Goal: Task Accomplishment & Management: Use online tool/utility

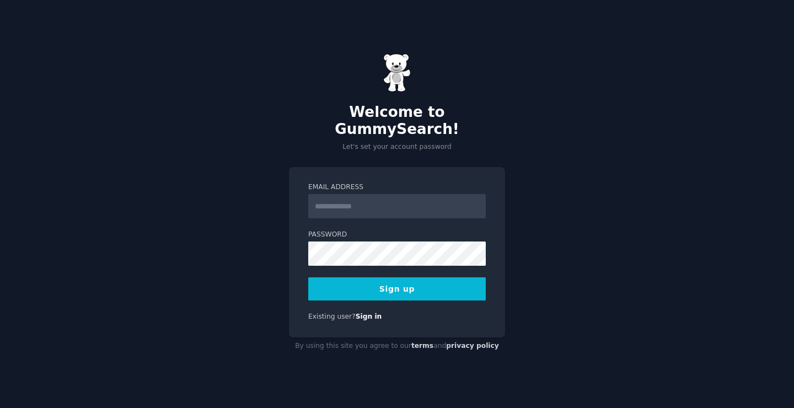
click at [255, 208] on div "Welcome to GummySearch! Let's set your account password Email Address Password …" at bounding box center [397, 204] width 794 height 408
click at [351, 199] on input "Email Address" at bounding box center [397, 206] width 178 height 24
type input "**********"
click at [406, 282] on button "Sign up" at bounding box center [397, 288] width 178 height 23
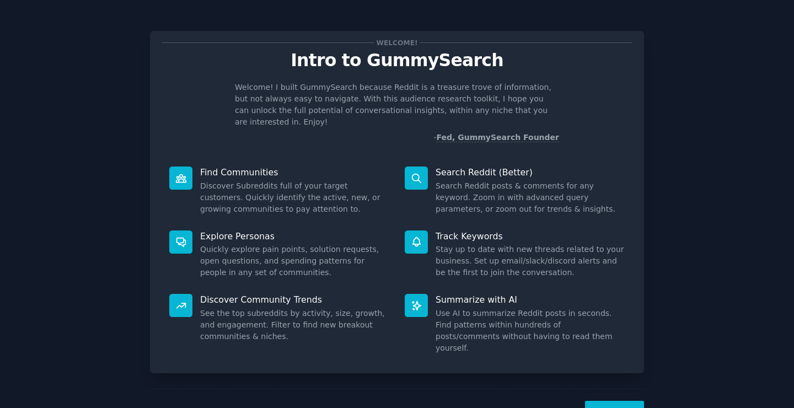
click at [617, 401] on button "Next" at bounding box center [614, 414] width 59 height 27
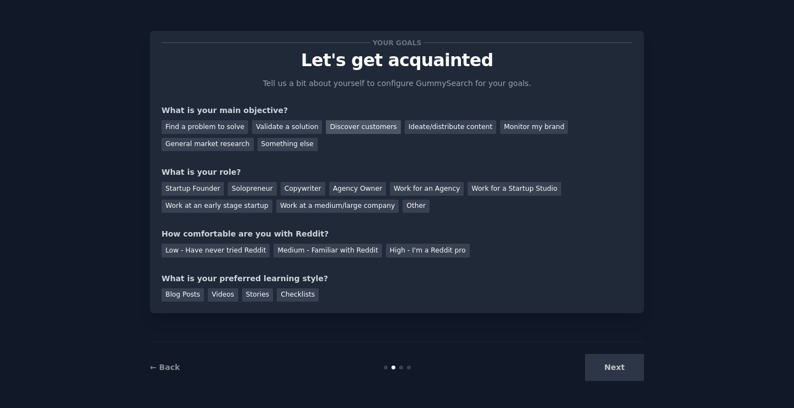
click at [360, 123] on div "Discover customers" at bounding box center [363, 127] width 74 height 14
click at [405, 127] on div "Ideate/distribute content" at bounding box center [451, 127] width 92 height 14
click at [186, 187] on div "Startup Founder" at bounding box center [193, 189] width 62 height 14
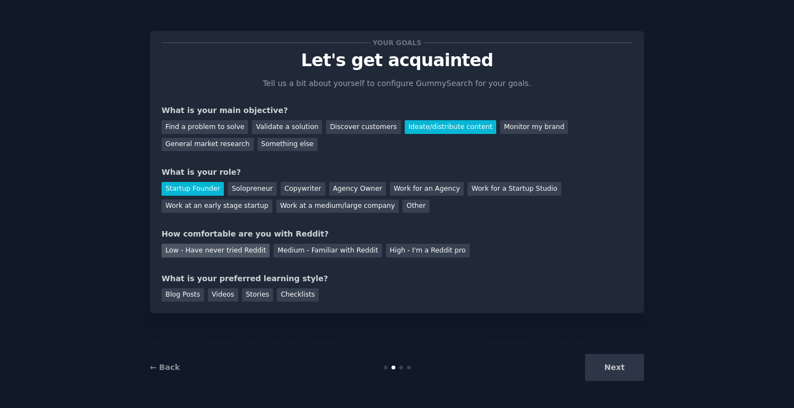
click at [211, 253] on div "Low - Have never tried Reddit" at bounding box center [216, 251] width 108 height 14
click at [614, 361] on div "Next" at bounding box center [561, 367] width 165 height 27
click at [619, 367] on div "Next" at bounding box center [561, 367] width 165 height 27
click at [220, 297] on div "Videos" at bounding box center [223, 295] width 30 height 14
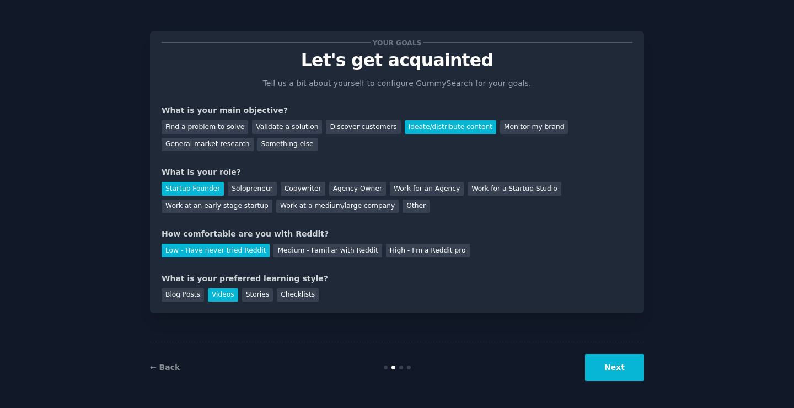
click at [630, 367] on button "Next" at bounding box center [614, 367] width 59 height 27
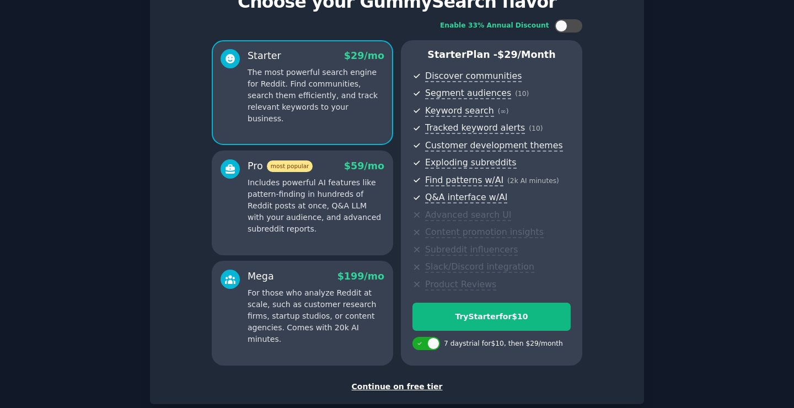
scroll to position [61, 0]
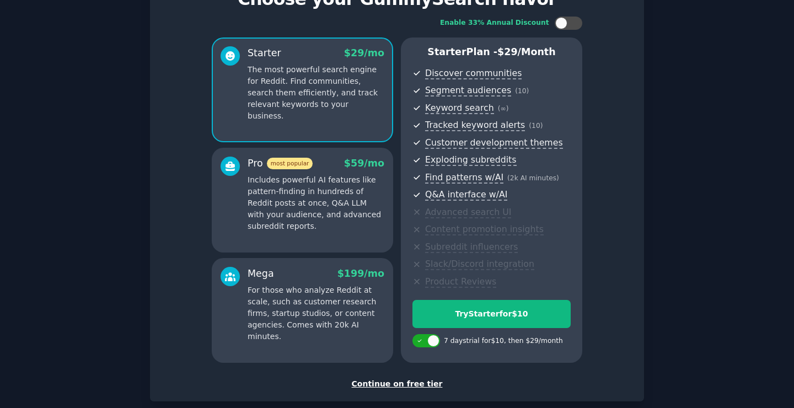
click at [344, 194] on p "Includes powerful AI features like pattern-finding in hundreds of Reddit posts …" at bounding box center [316, 203] width 137 height 58
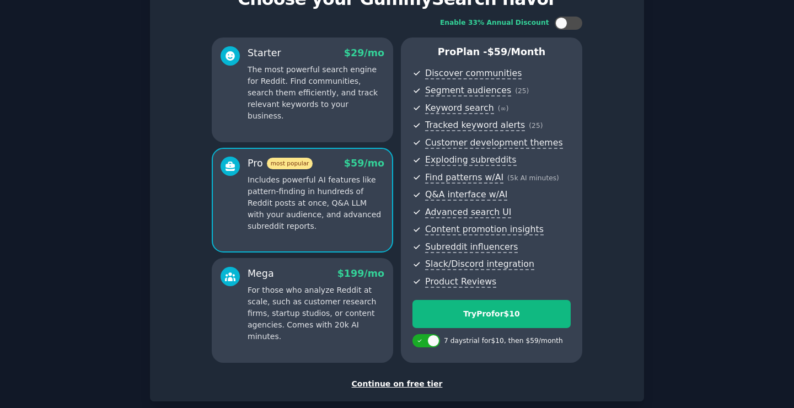
click at [314, 276] on div "Mega $ 199 /mo" at bounding box center [316, 274] width 137 height 14
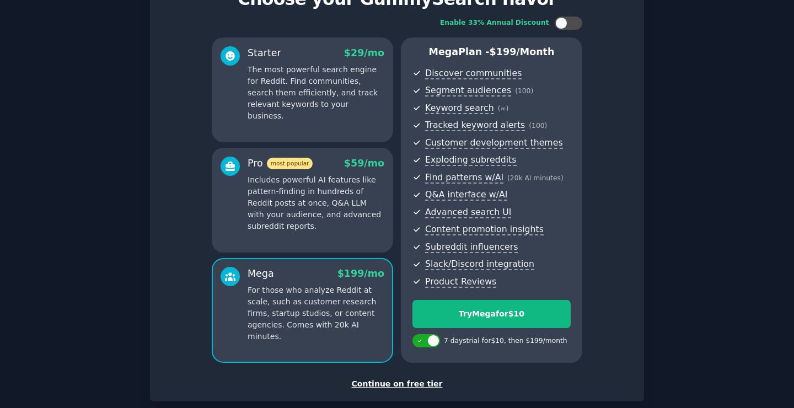
click at [332, 234] on div "Pro most popular $ 59 /mo Includes powerful AI features like pattern-finding in…" at bounding box center [302, 200] width 181 height 105
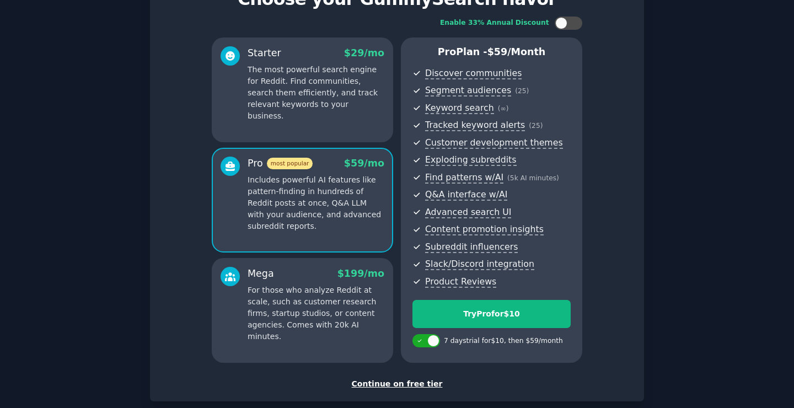
click at [329, 111] on div "Starter $ 29 /mo The most powerful search engine for Reddit. Find communities, …" at bounding box center [302, 90] width 181 height 105
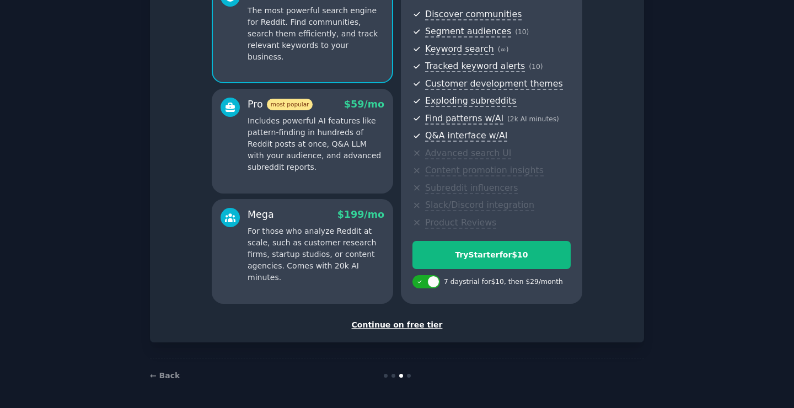
scroll to position [121, 0]
click at [416, 325] on div "Continue on free tier" at bounding box center [397, 325] width 471 height 12
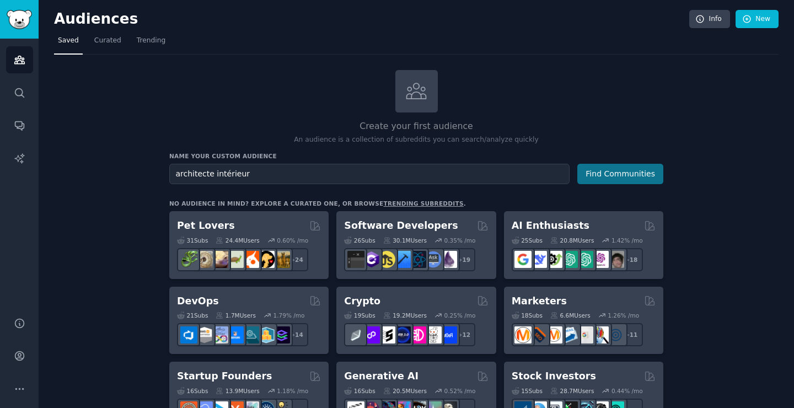
type input "architecte intérieur"
click at [612, 174] on button "Find Communities" at bounding box center [621, 174] width 86 height 20
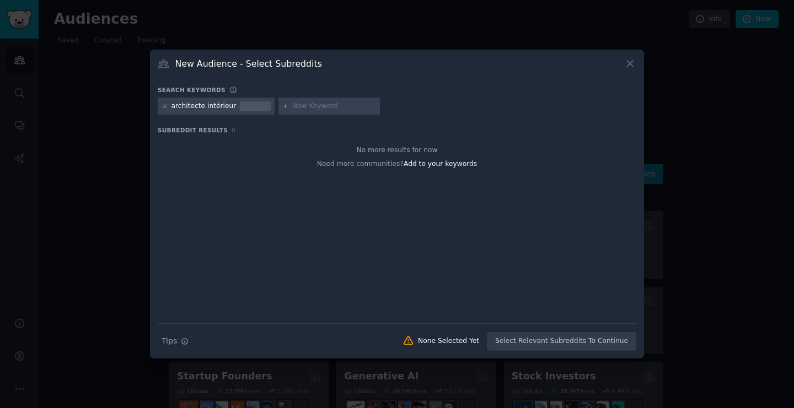
click at [165, 106] on icon at bounding box center [165, 106] width 6 height 6
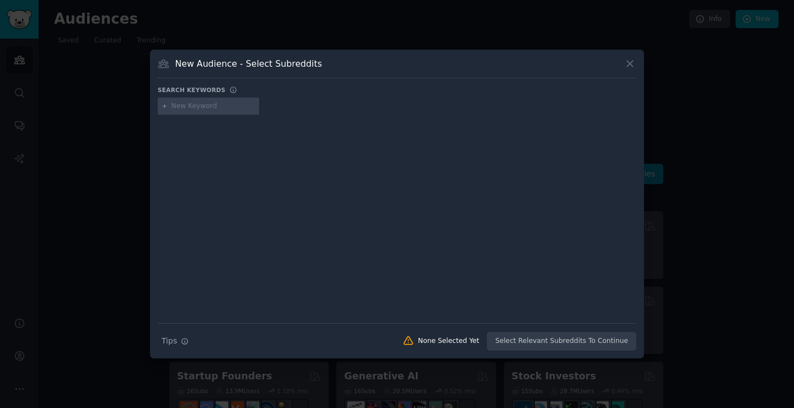
click at [191, 109] on input "text" at bounding box center [214, 106] width 84 height 10
type input "interior designer"
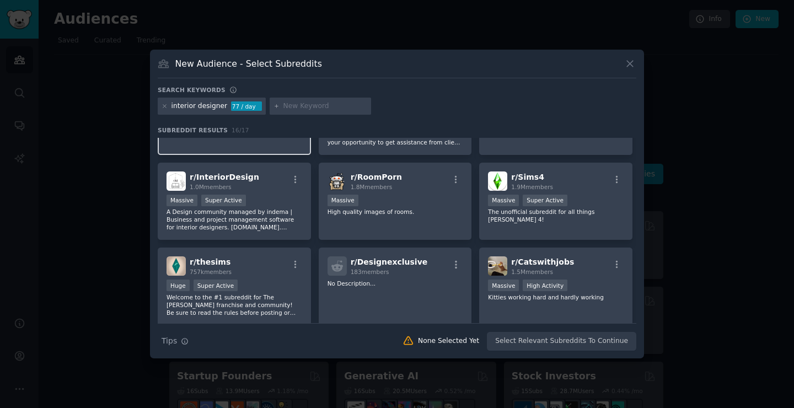
scroll to position [61, 0]
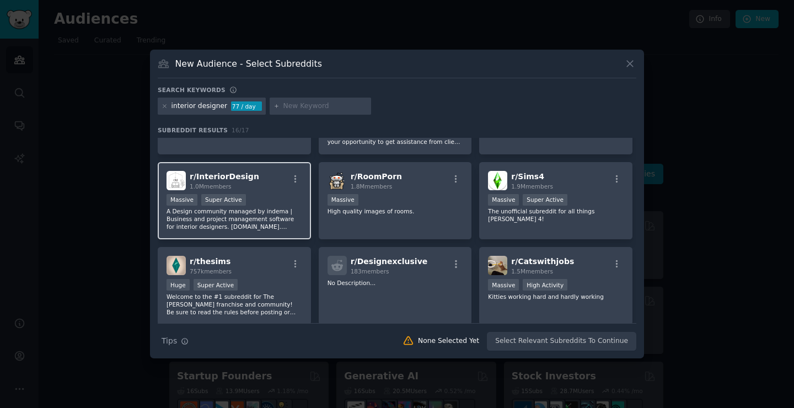
click at [269, 175] on div "r/ InteriorDesign 1.0M members" at bounding box center [235, 180] width 136 height 19
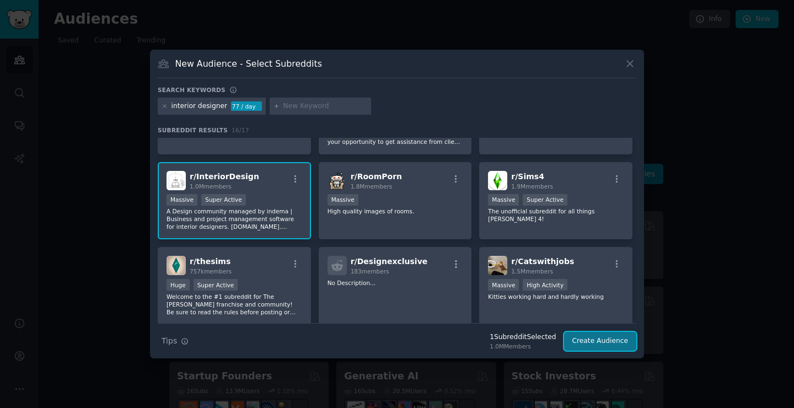
click at [613, 341] on button "Create Audience" at bounding box center [600, 341] width 73 height 19
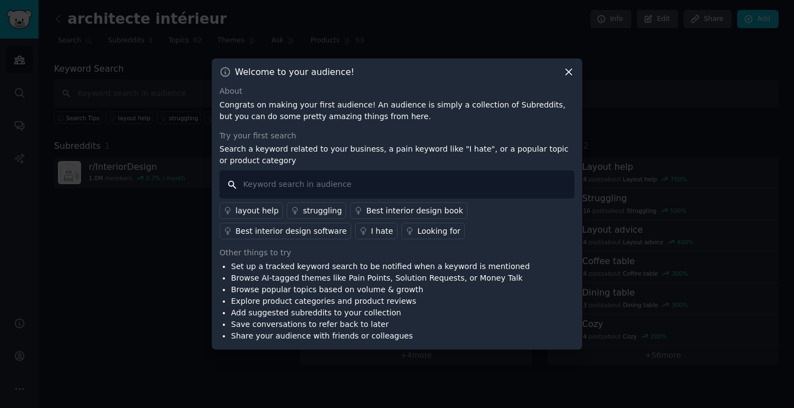
click at [300, 183] on input "text" at bounding box center [397, 184] width 355 height 28
click at [251, 210] on div "layout help" at bounding box center [257, 211] width 43 height 12
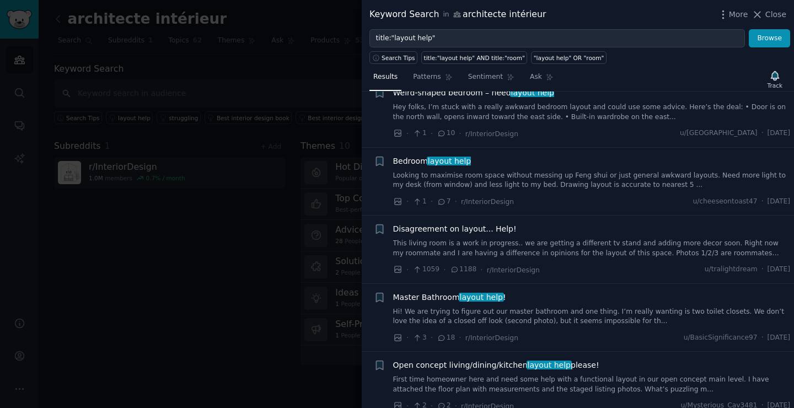
scroll to position [612, 0]
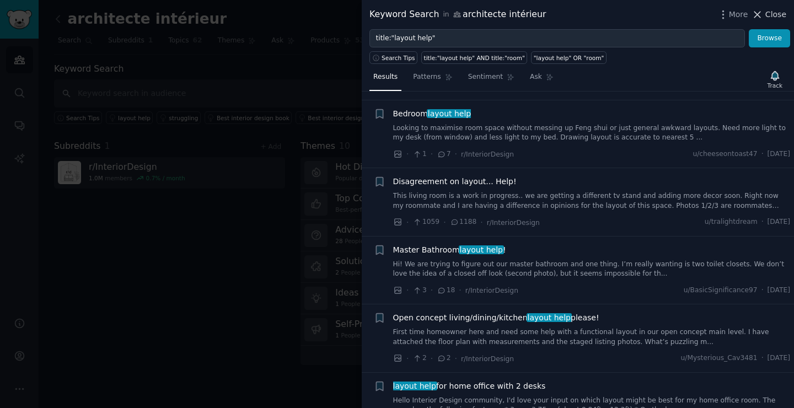
click at [771, 14] on span "Close" at bounding box center [776, 15] width 21 height 12
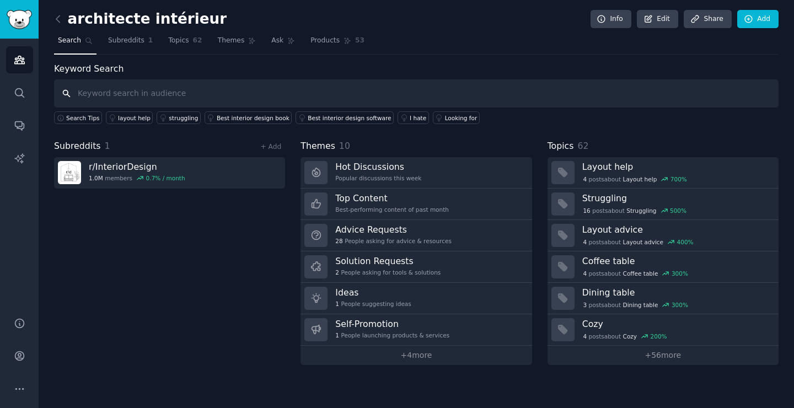
click at [106, 87] on input "text" at bounding box center [416, 93] width 725 height 28
type input "interior designer"
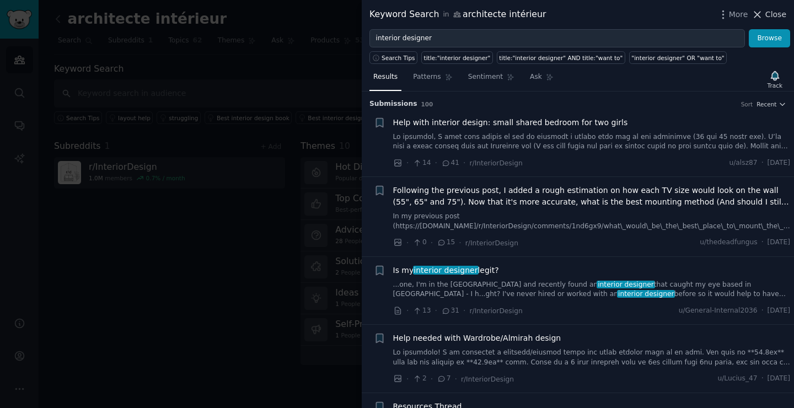
click at [777, 16] on span "Close" at bounding box center [776, 15] width 21 height 12
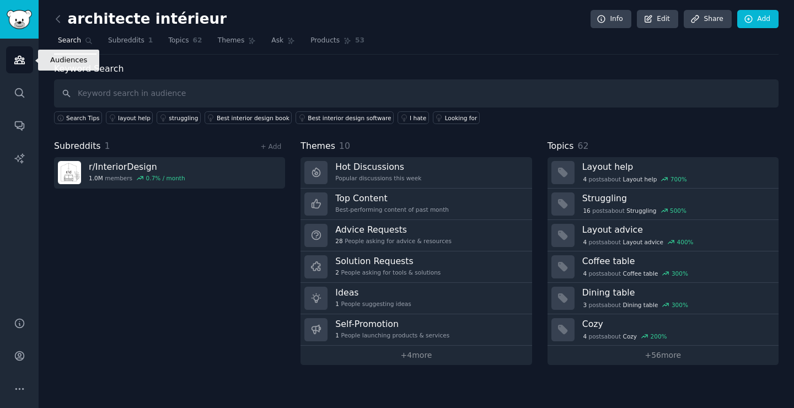
click at [25, 60] on link "Audiences" at bounding box center [19, 59] width 27 height 27
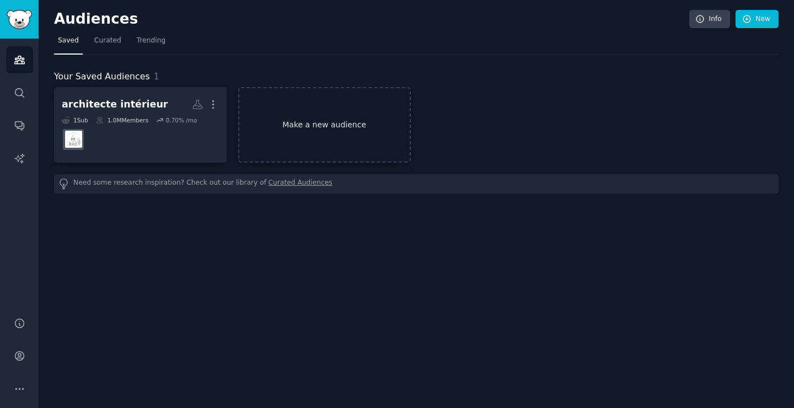
click at [307, 137] on link "Make a new audience" at bounding box center [324, 125] width 173 height 76
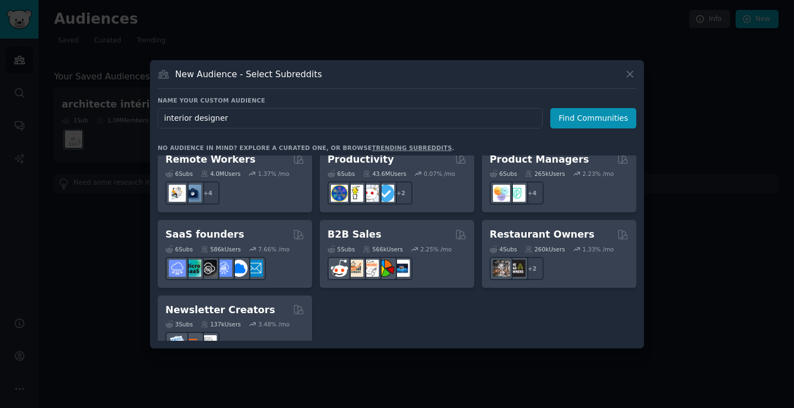
scroll to position [857, 0]
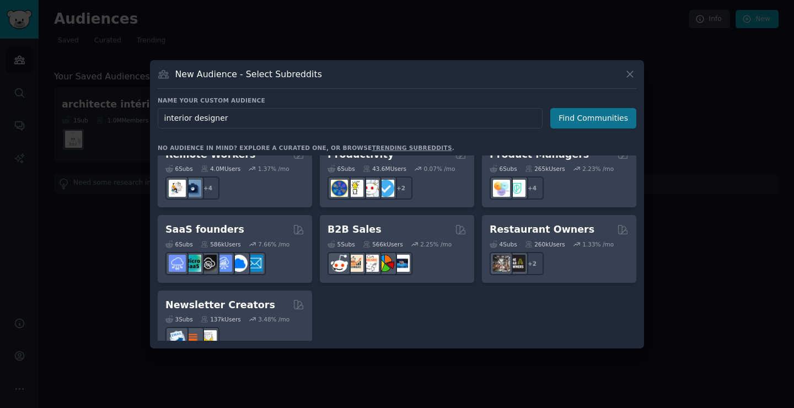
type input "interior designer"
click at [597, 117] on button "Find Communities" at bounding box center [593, 118] width 86 height 20
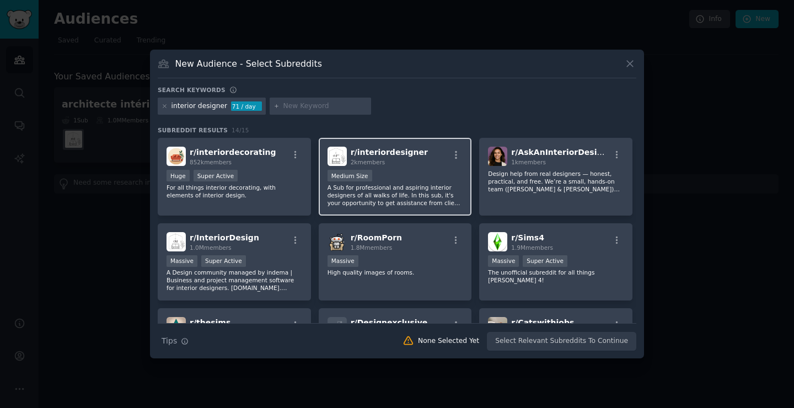
click at [414, 161] on div "r/ interiordesigner 2k members" at bounding box center [396, 156] width 136 height 19
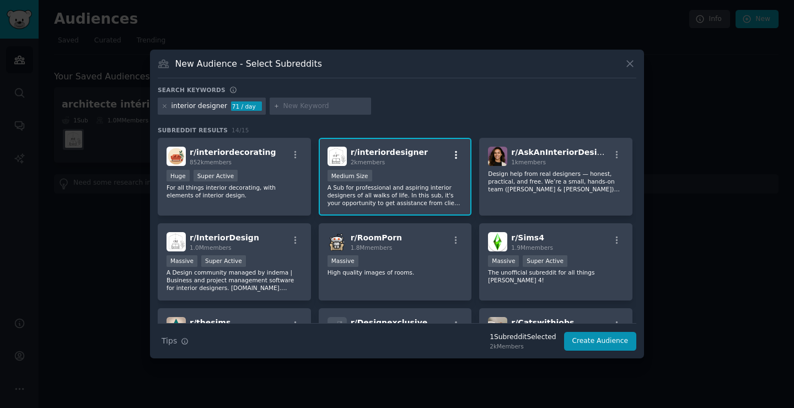
click at [459, 155] on icon "button" at bounding box center [456, 155] width 10 height 10
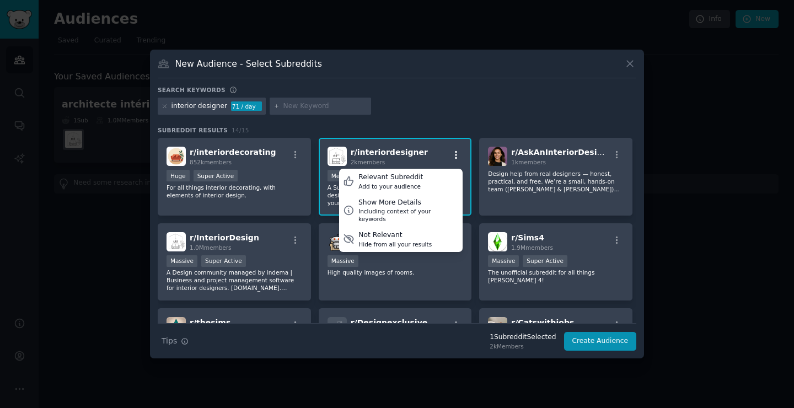
click at [459, 155] on icon "button" at bounding box center [456, 155] width 10 height 10
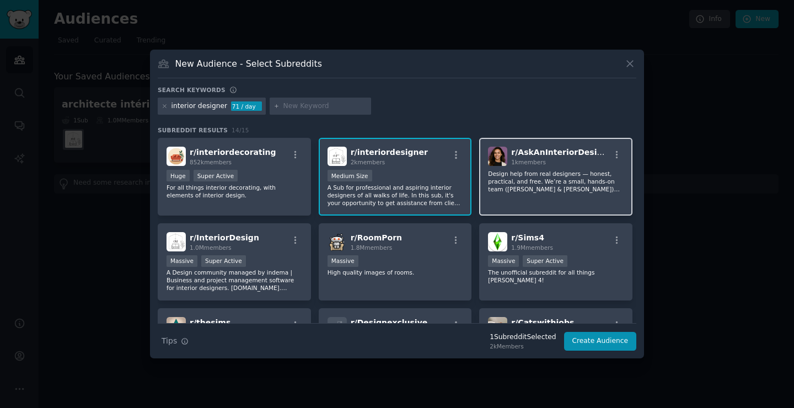
click at [516, 177] on p "Design help from real designers — honest, practical, and free. We’re a small, h…" at bounding box center [556, 181] width 136 height 23
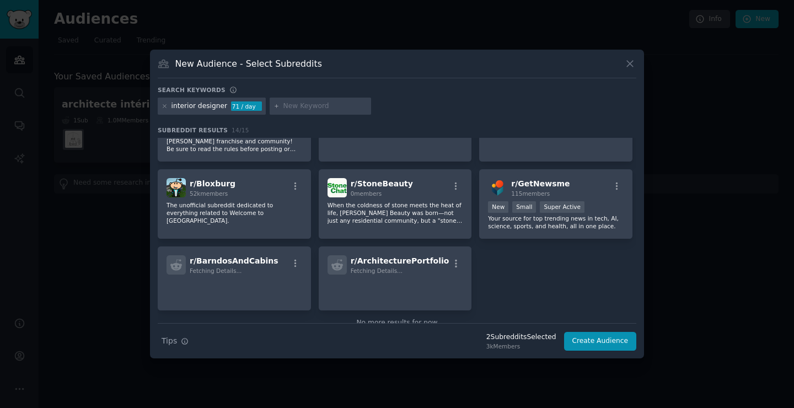
scroll to position [245, 0]
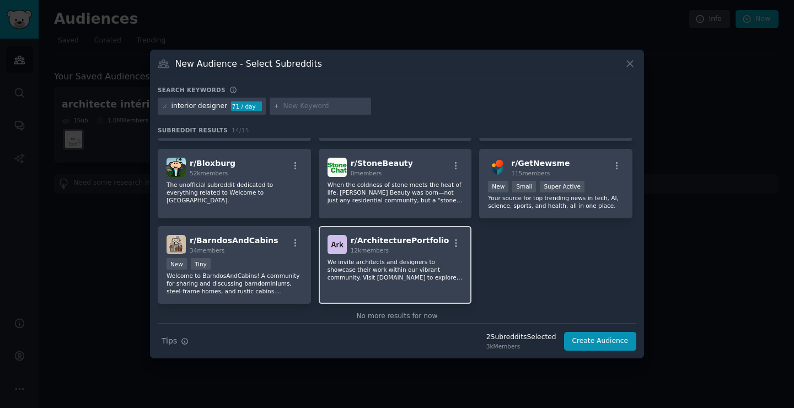
click at [433, 277] on p "We invite architects and designers to showcase their work within our vibrant co…" at bounding box center [396, 269] width 136 height 23
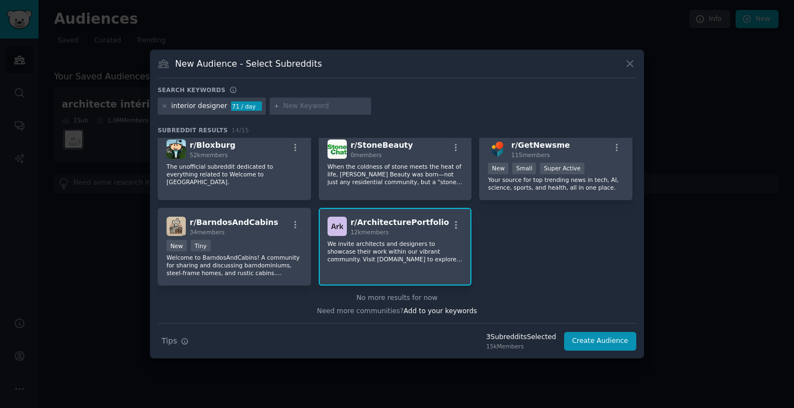
scroll to position [264, 0]
click at [614, 345] on button "Create Audience" at bounding box center [600, 341] width 73 height 19
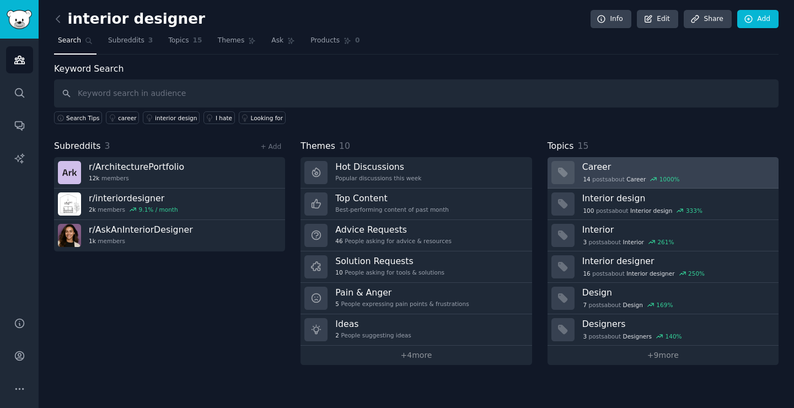
click at [604, 175] on div "14 post s about Career 1000 %" at bounding box center [631, 179] width 99 height 10
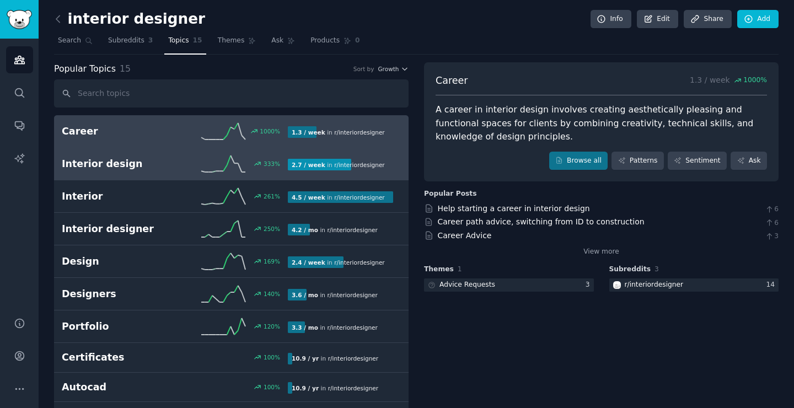
click at [350, 166] on span "r/ interiordesigner" at bounding box center [359, 165] width 50 height 7
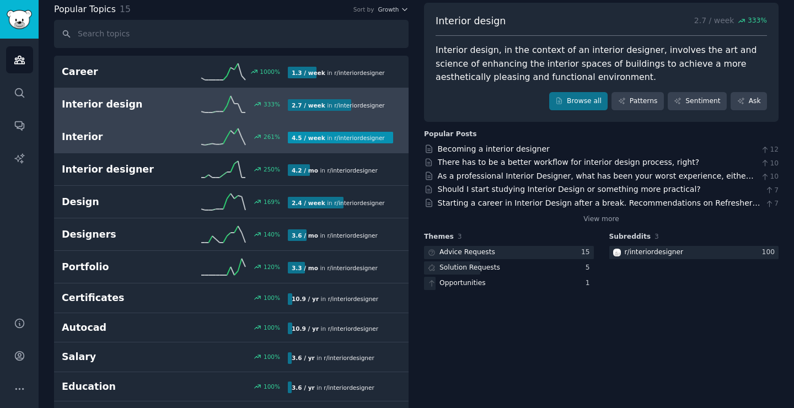
scroll to position [61, 0]
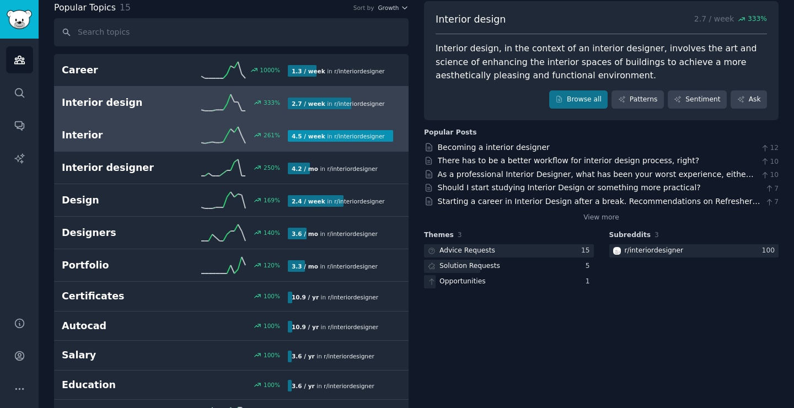
click at [123, 201] on h2 "Design" at bounding box center [118, 201] width 113 height 14
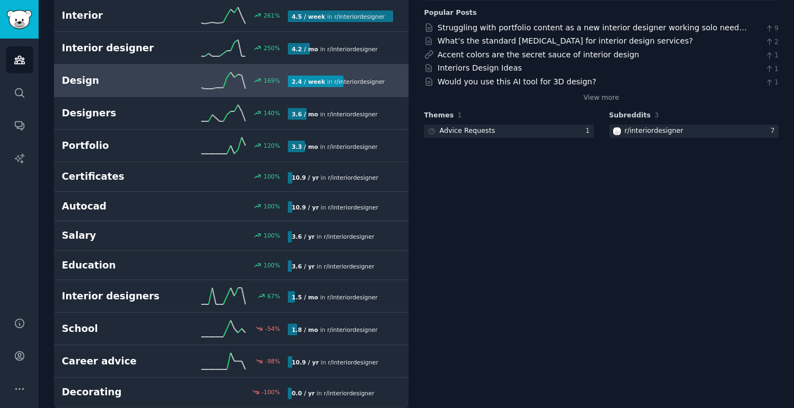
scroll to position [184, 0]
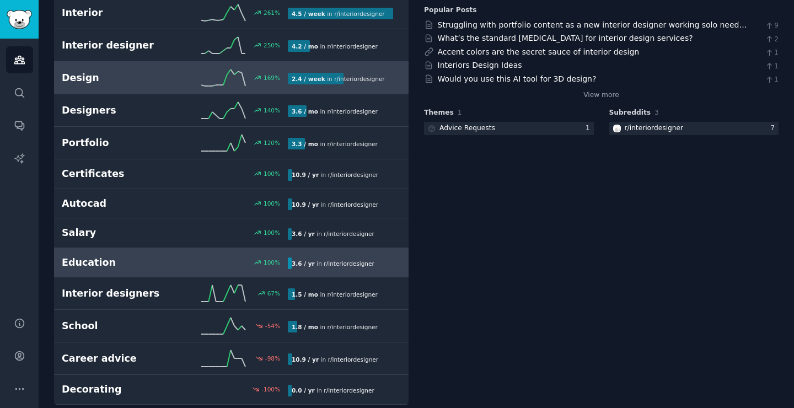
click at [106, 255] on link "Education 100 % 3.6 / yr in r/ interiordesigner" at bounding box center [231, 263] width 355 height 30
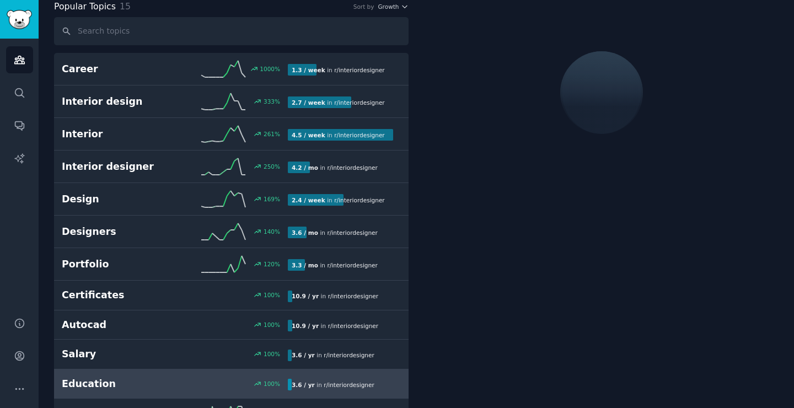
scroll to position [62, 0]
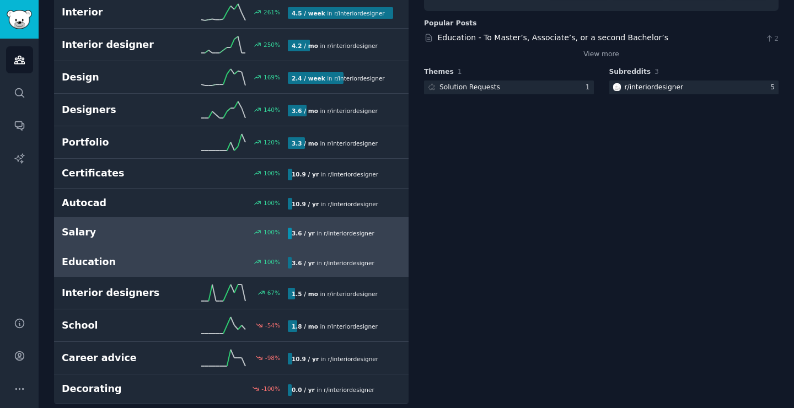
click at [149, 232] on h2 "Salary" at bounding box center [118, 233] width 113 height 14
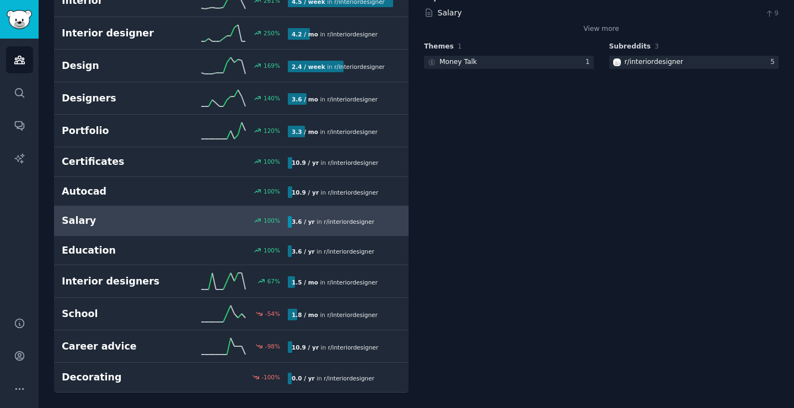
scroll to position [73, 0]
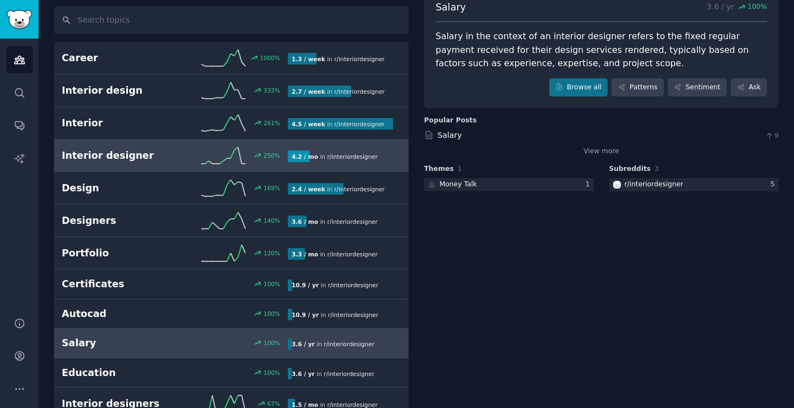
click at [187, 158] on div "250 %" at bounding box center [231, 155] width 113 height 17
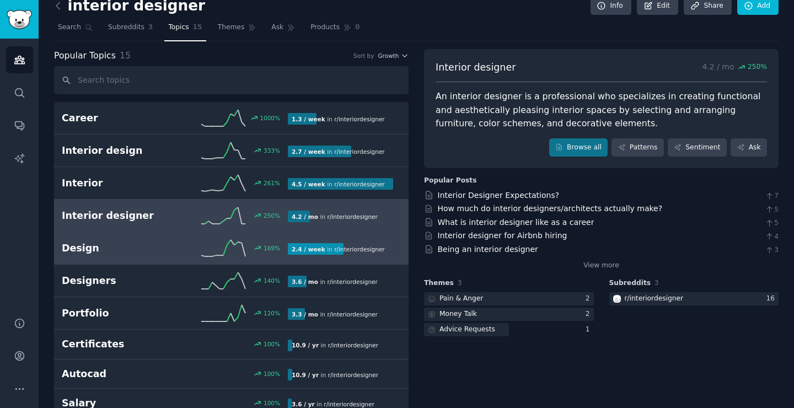
scroll to position [12, 0]
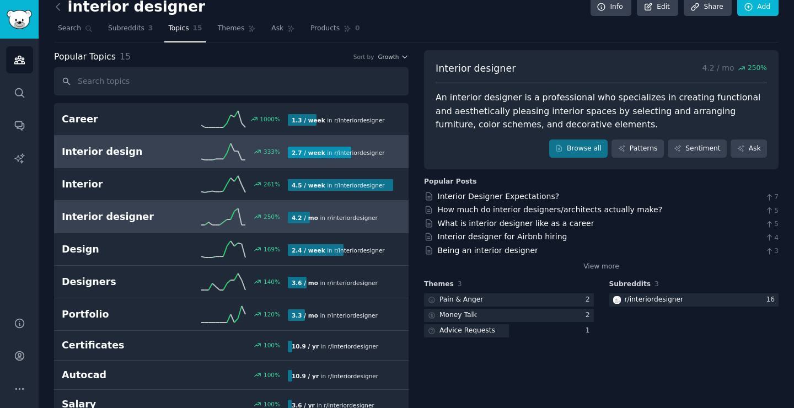
click at [171, 161] on link "Interior design 333 % 2.7 / week in r/ interiordesigner" at bounding box center [231, 152] width 355 height 33
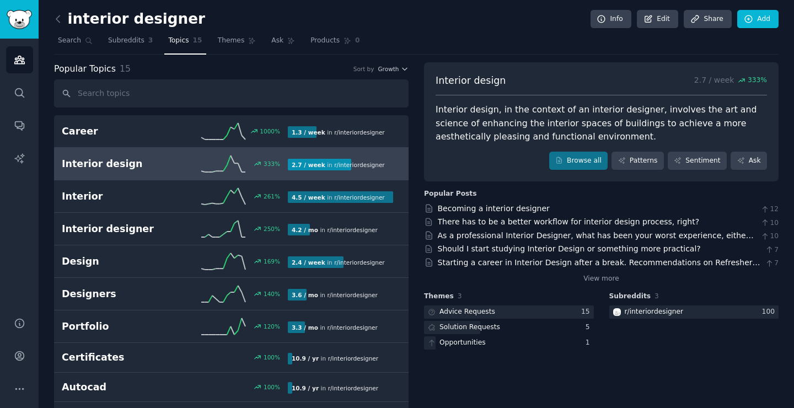
click at [149, 172] on div "Interior design 333 % 2.7 / week in r/ interiordesigner" at bounding box center [231, 164] width 339 height 17
click at [510, 225] on link "There has to be a better workflow for interior design process, right?" at bounding box center [569, 221] width 262 height 9
click at [230, 36] on link "Themes" at bounding box center [237, 43] width 46 height 23
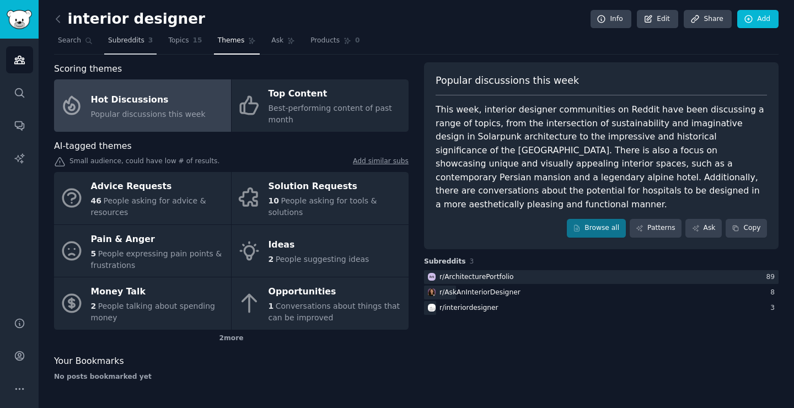
click at [124, 41] on span "Subreddits" at bounding box center [126, 41] width 36 height 10
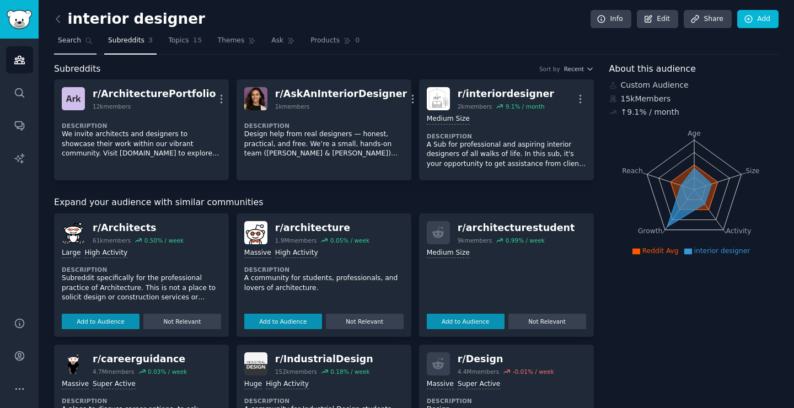
click at [85, 41] on icon at bounding box center [89, 41] width 8 height 8
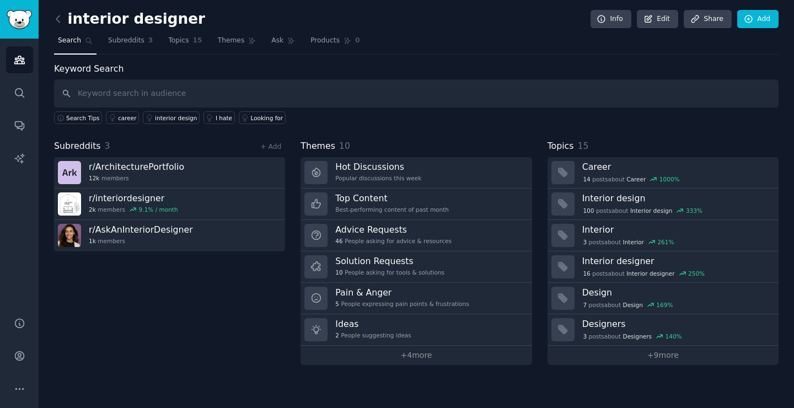
click at [153, 279] on div "Subreddits 3 + Add r/ ArchitecturePortfolio 12k members r/ interiordesigner 2k …" at bounding box center [169, 253] width 231 height 226
